Goal: Information Seeking & Learning: Learn about a topic

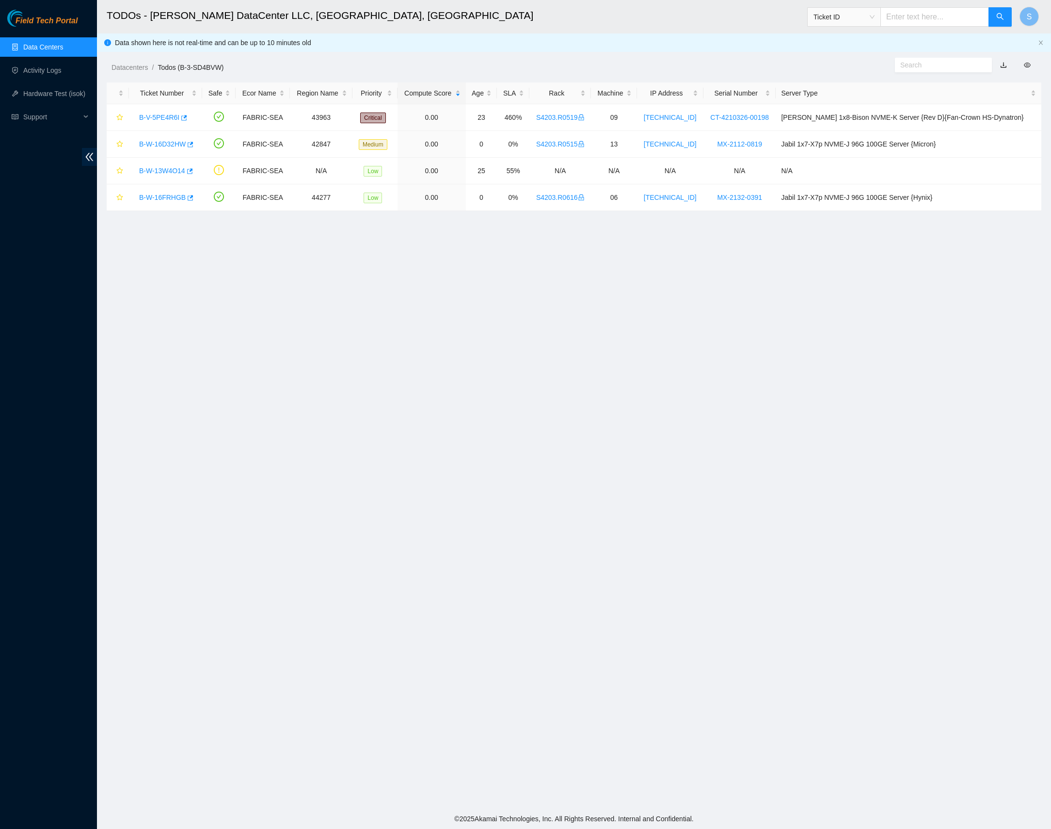
click at [771, 43] on div "Datacenters / Todos (B-3-SD4BVW) /" at bounding box center [455, 45] width 716 height 54
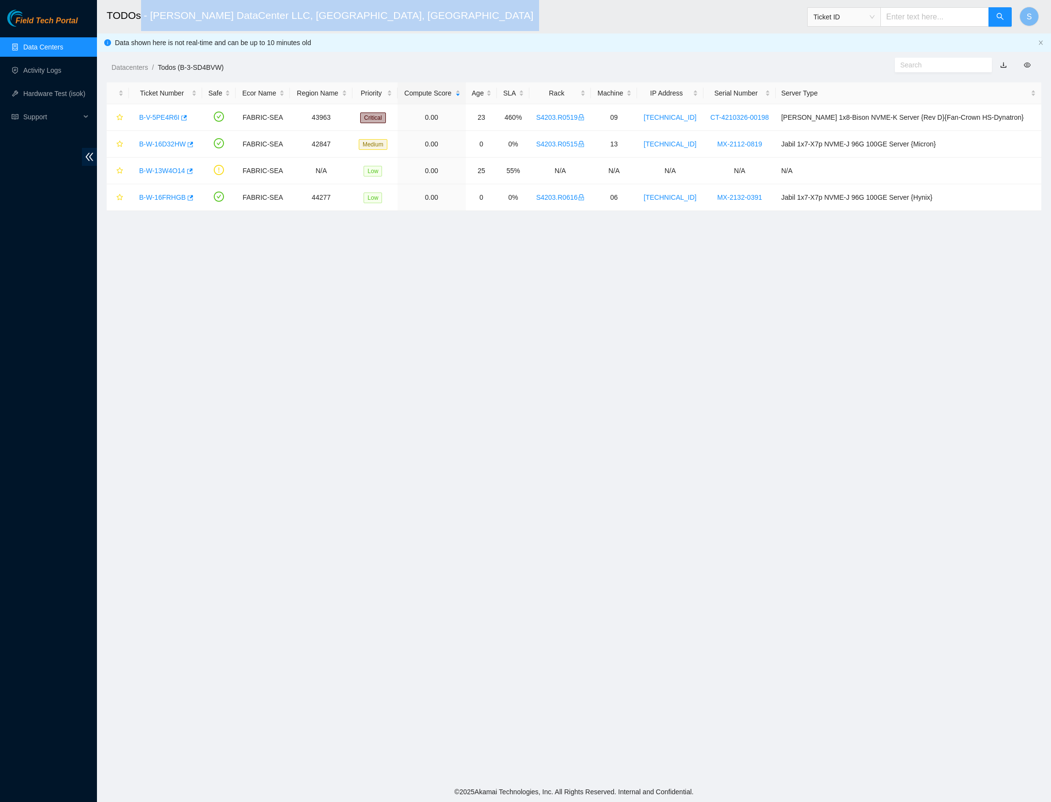
drag, startPoint x: 330, startPoint y: 16, endPoint x: 140, endPoint y: 20, distance: 189.7
click at [140, 20] on h2 "TODOs - [PERSON_NAME] DataCenter LLC, [GEOGRAPHIC_DATA], [GEOGRAPHIC_DATA]" at bounding box center [468, 15] width 723 height 31
click at [35, 49] on link "Data Centers" at bounding box center [43, 47] width 40 height 8
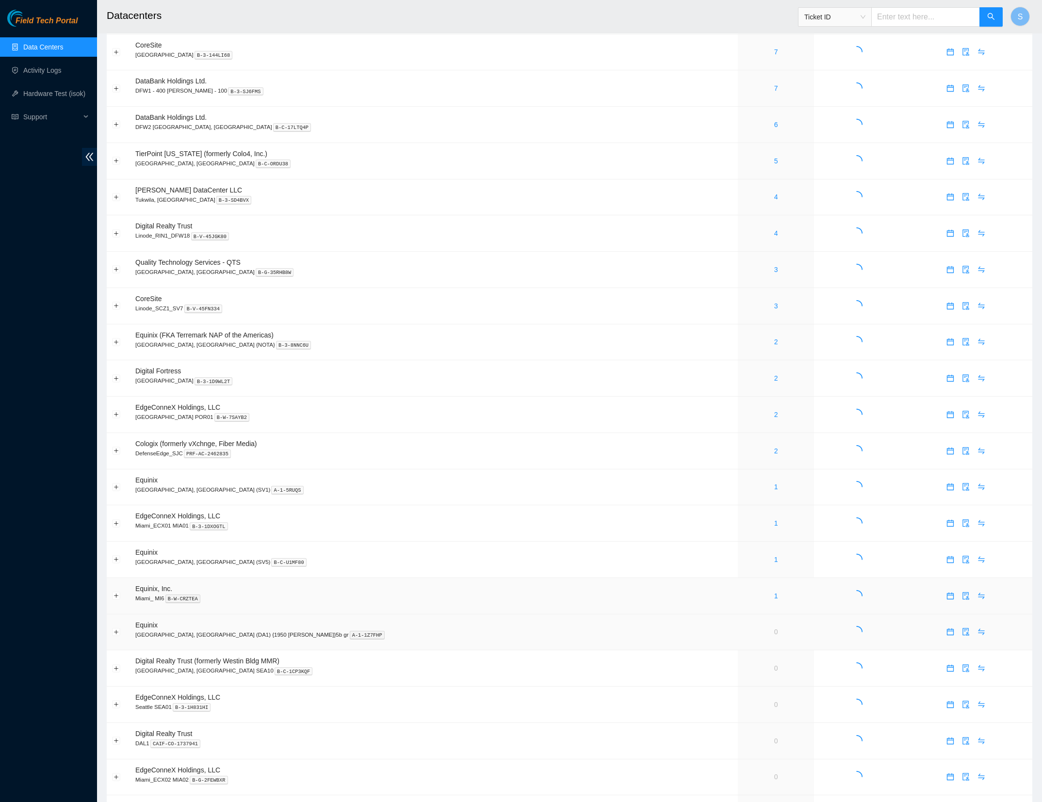
scroll to position [206, 0]
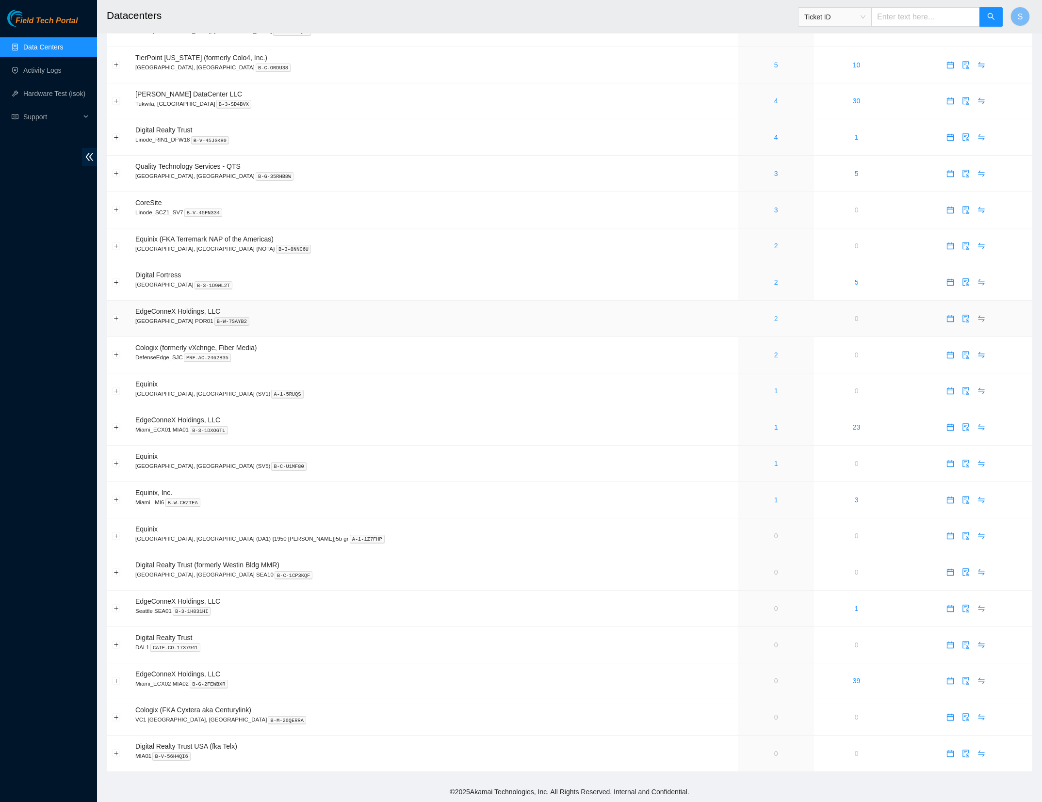
click at [774, 315] on link "2" at bounding box center [776, 319] width 4 height 8
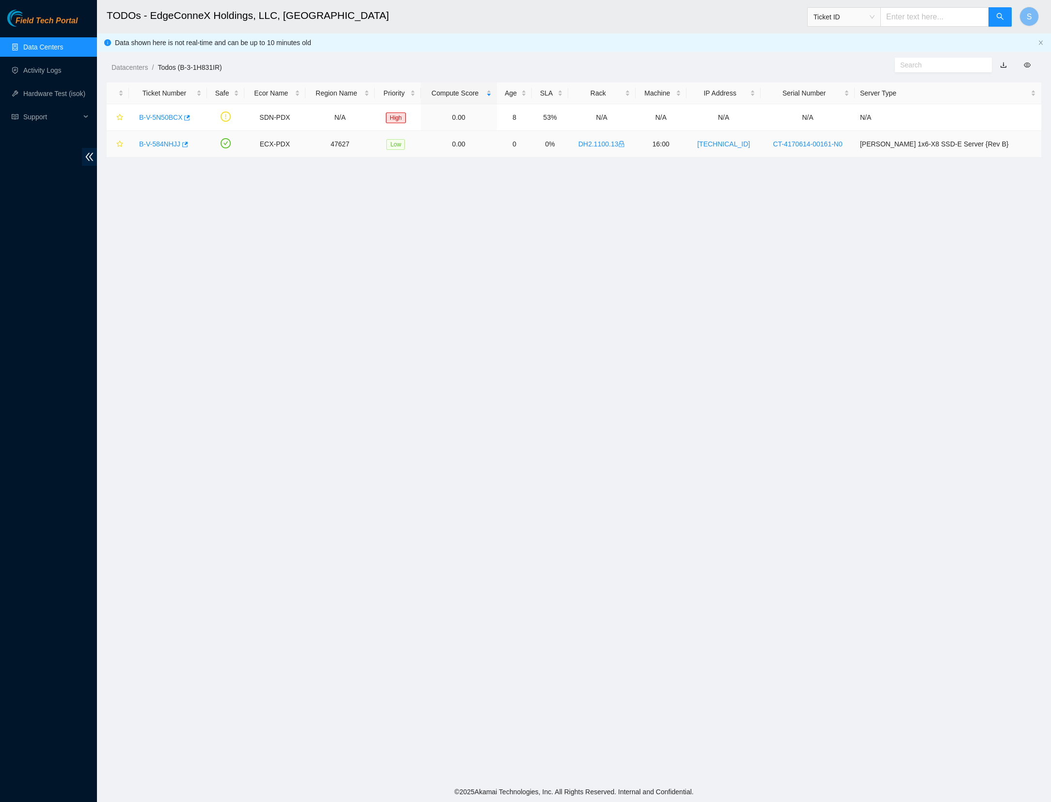
drag, startPoint x: 194, startPoint y: 227, endPoint x: 194, endPoint y: 137, distance: 90.7
click at [194, 226] on main "TODOs - EdgeConneX Holdings, LLC, [GEOGRAPHIC_DATA] POR01 Ticket ID S Data show…" at bounding box center [574, 391] width 954 height 782
click at [163, 119] on div "B-V-5N50BCX" at bounding box center [167, 118] width 67 height 16
click at [166, 114] on link "B-V-5N50BCX" at bounding box center [160, 117] width 43 height 8
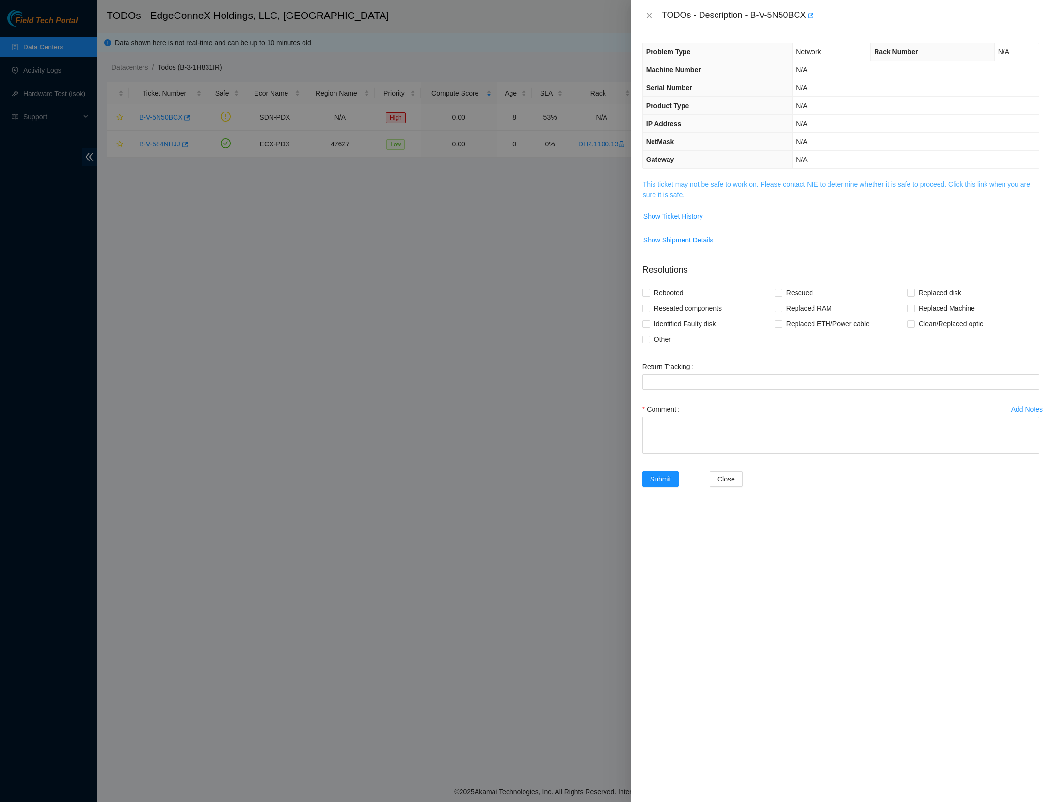
click at [656, 182] on link "This ticket may not be safe to work on. Please contact NIE to determine whether…" at bounding box center [837, 189] width 388 height 18
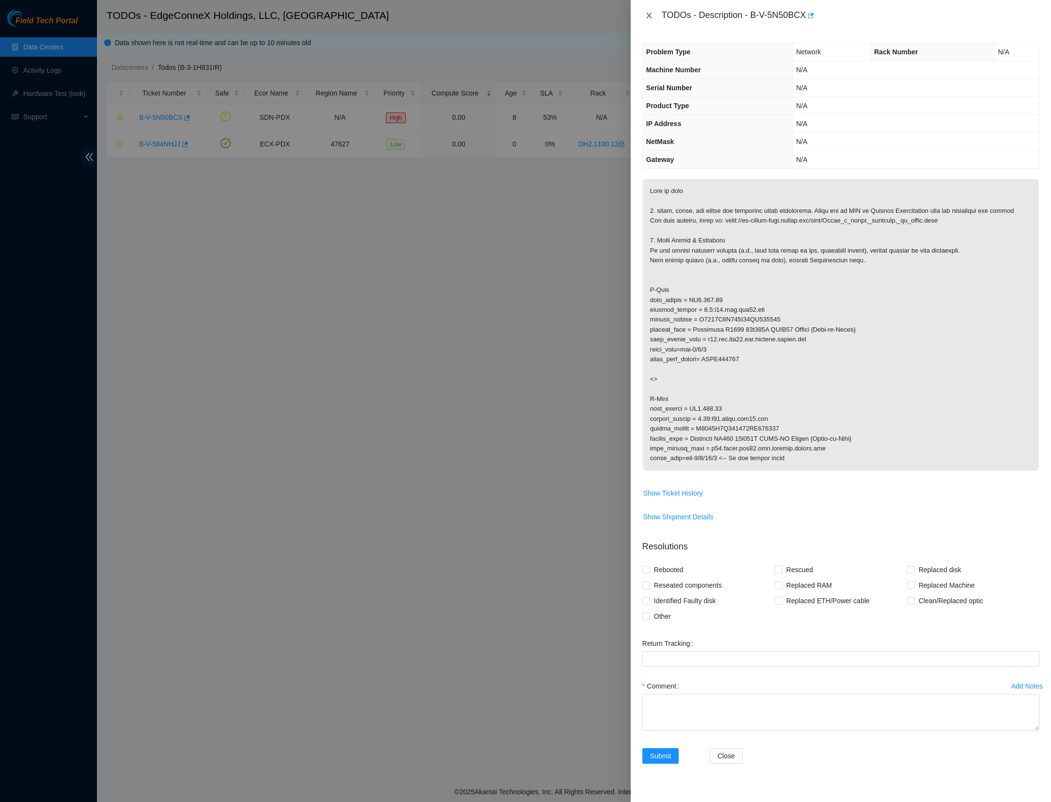
click at [649, 16] on icon "close" at bounding box center [650, 16] width 8 height 8
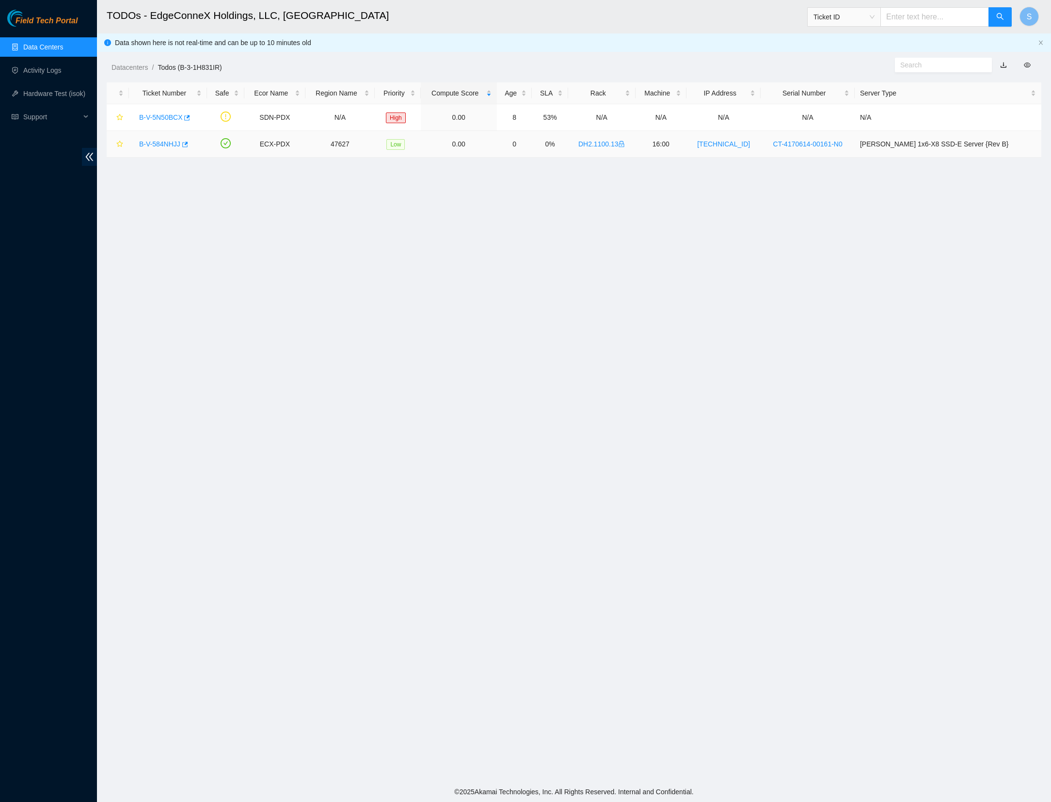
click at [160, 143] on link "B-V-584NHJJ" at bounding box center [159, 144] width 41 height 8
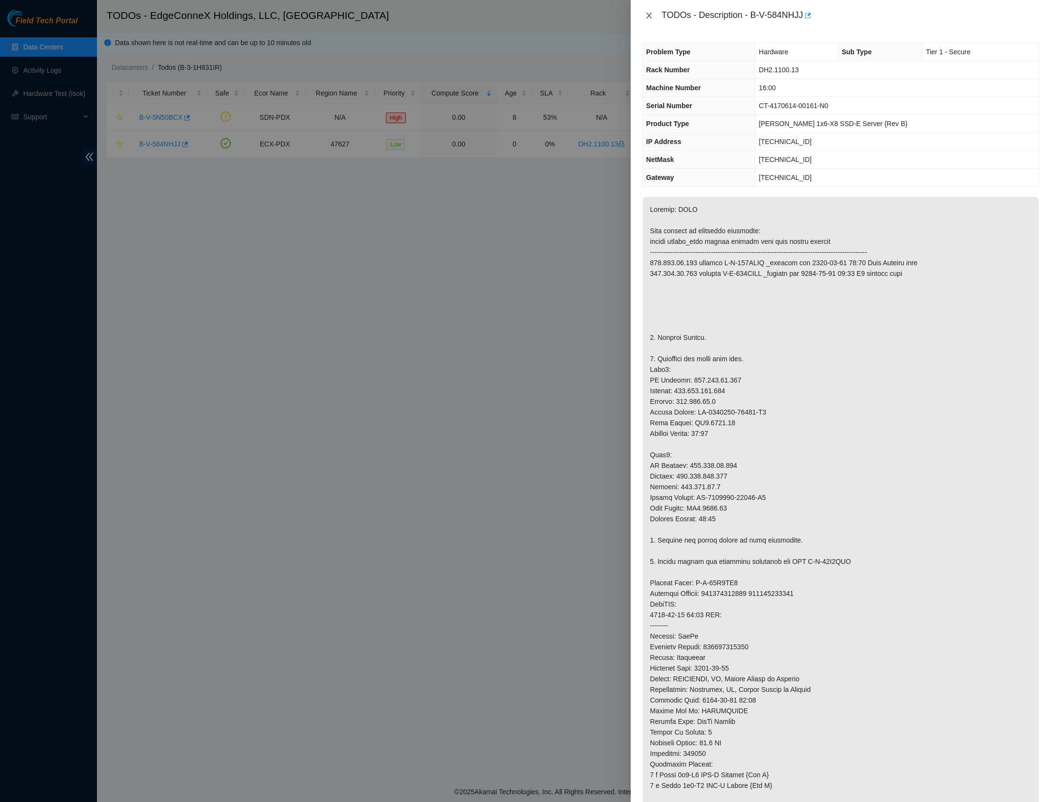
click at [648, 15] on icon "close" at bounding box center [650, 16] width 8 height 8
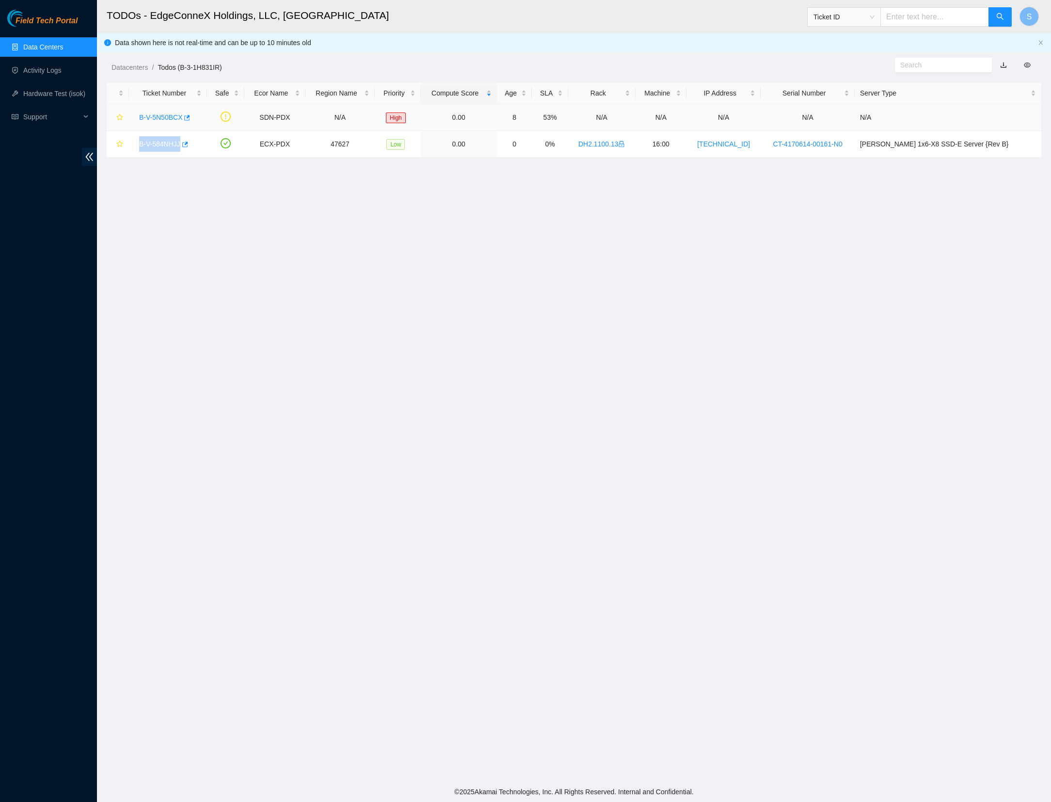
click at [154, 113] on link "B-V-5N50BCX" at bounding box center [160, 117] width 43 height 8
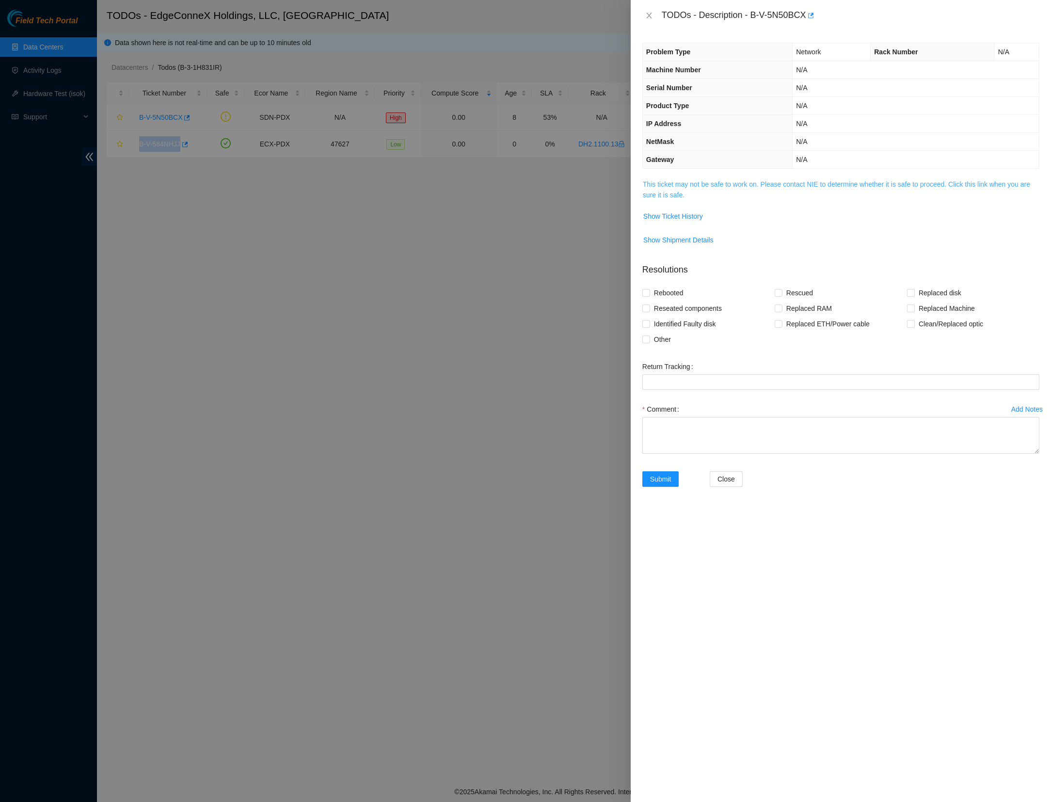
click at [682, 191] on link "This ticket may not be safe to work on. Please contact NIE to determine whether…" at bounding box center [837, 189] width 388 height 18
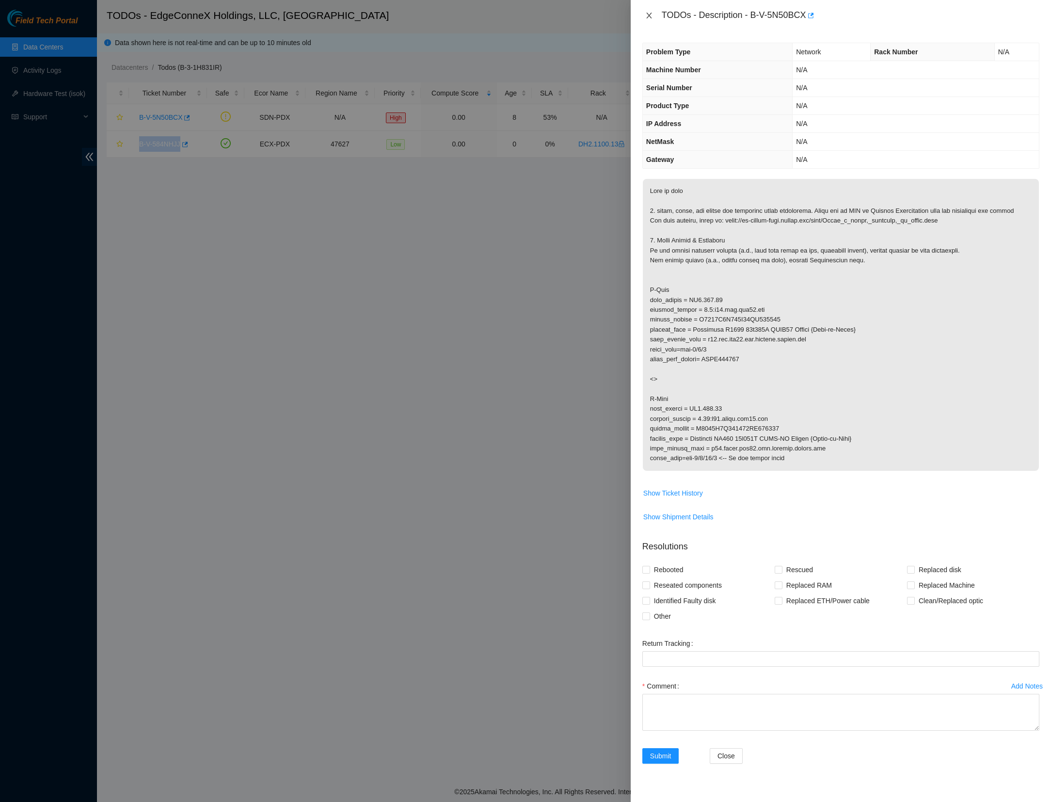
click at [648, 16] on icon "close" at bounding box center [650, 16] width 8 height 8
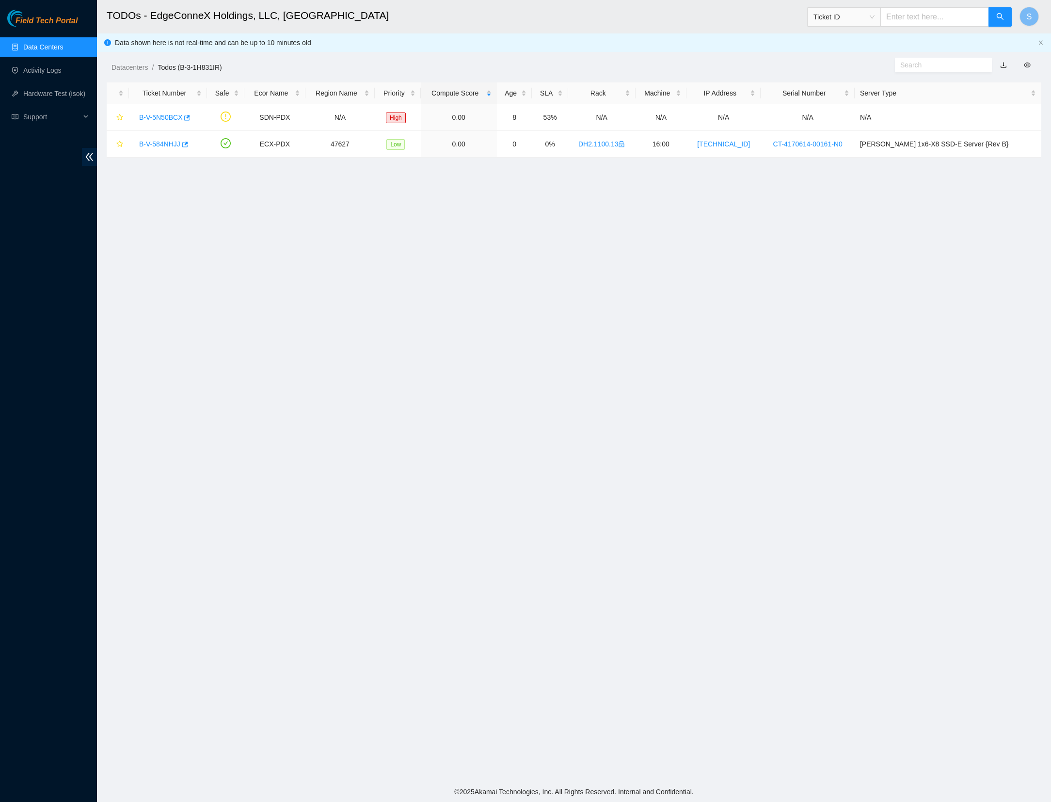
click at [395, 462] on main "TODOs - EdgeConneX Holdings, LLC, [GEOGRAPHIC_DATA] POR01 Ticket ID S Data show…" at bounding box center [574, 391] width 954 height 782
